Goal: Task Accomplishment & Management: Manage account settings

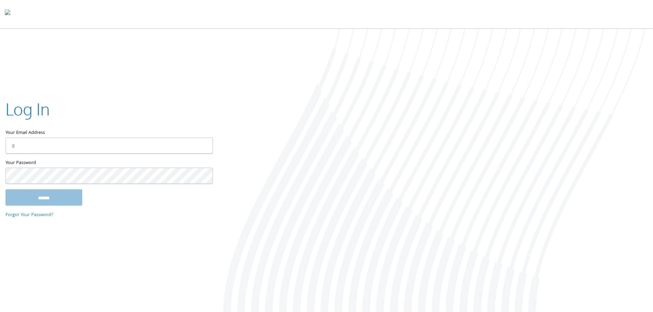
click at [147, 138] on input "Your Email Address" at bounding box center [109, 146] width 208 height 16
type input "**********"
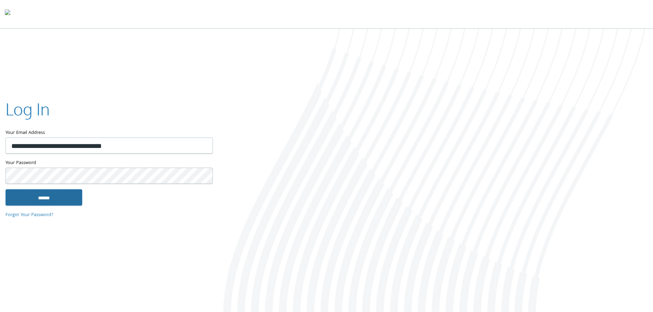
click at [64, 202] on input "******" at bounding box center [43, 197] width 77 height 16
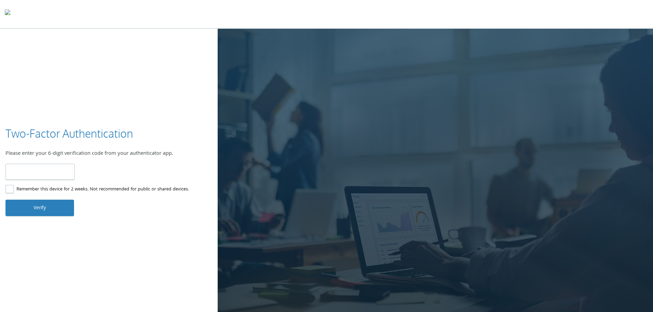
type input "******"
